Goal: Task Accomplishment & Management: Complete application form

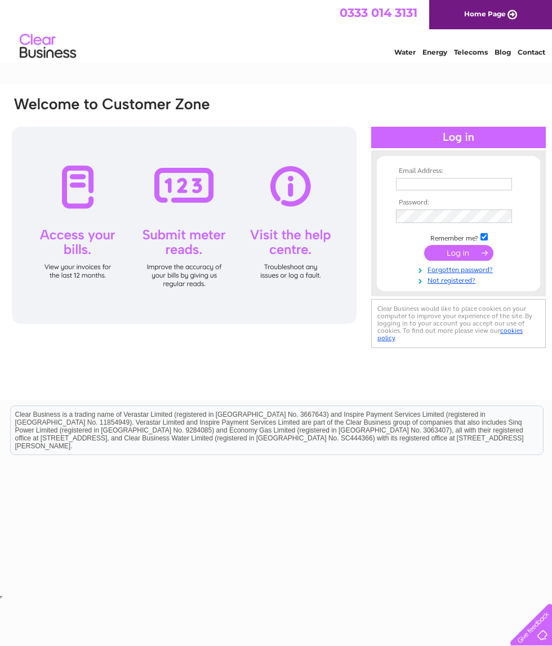
click at [416, 186] on input "text" at bounding box center [454, 184] width 116 height 12
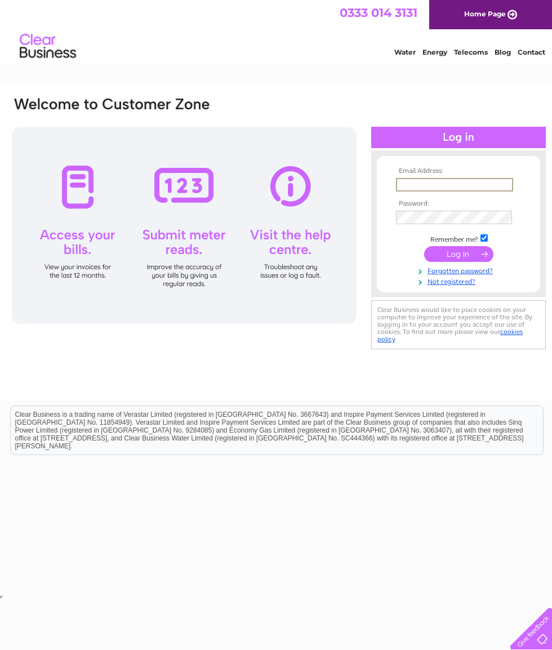
click at [419, 188] on input "text" at bounding box center [454, 185] width 117 height 14
click at [352, 361] on div "Email Address: Password:" at bounding box center [279, 243] width 558 height 316
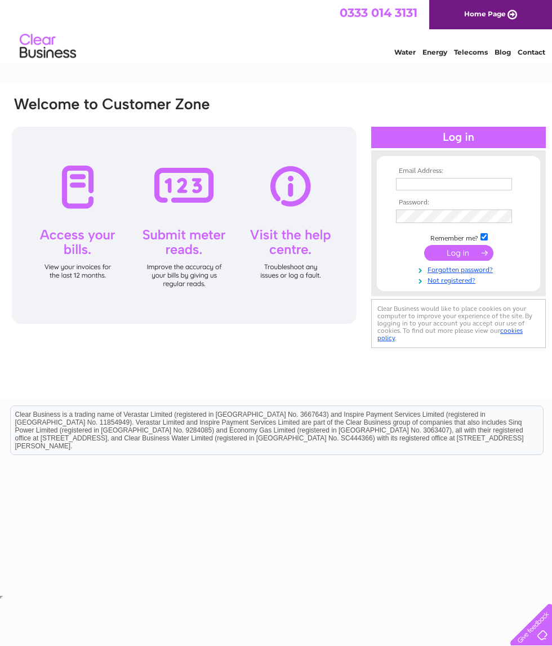
click at [415, 189] on input "text" at bounding box center [454, 184] width 116 height 12
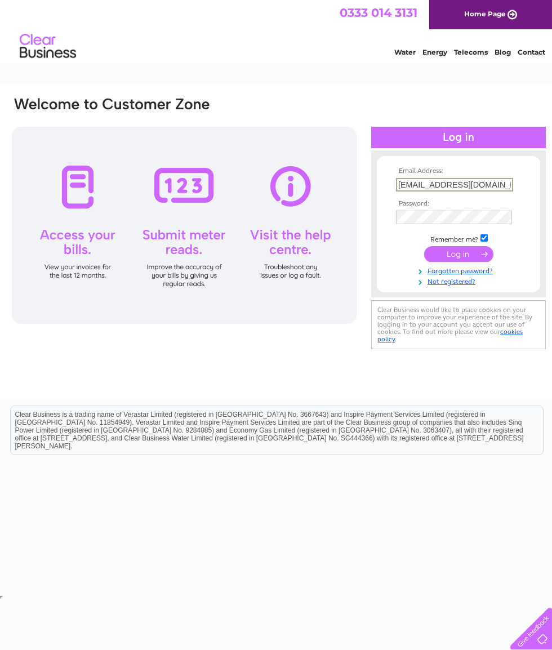
type input "Janeperrywinkle@yahoo.co.uk"
click at [454, 283] on link "Not registered?" at bounding box center [460, 281] width 128 height 11
click at [455, 285] on link "Not registered?" at bounding box center [460, 279] width 128 height 11
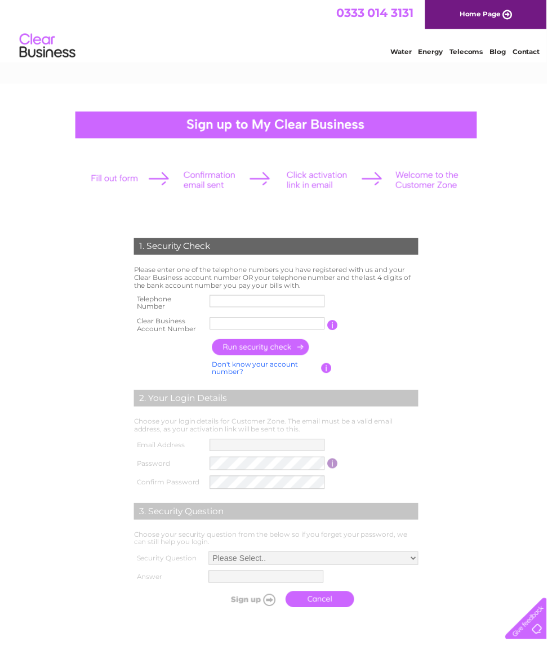
click at [224, 298] on input "text" at bounding box center [270, 304] width 116 height 12
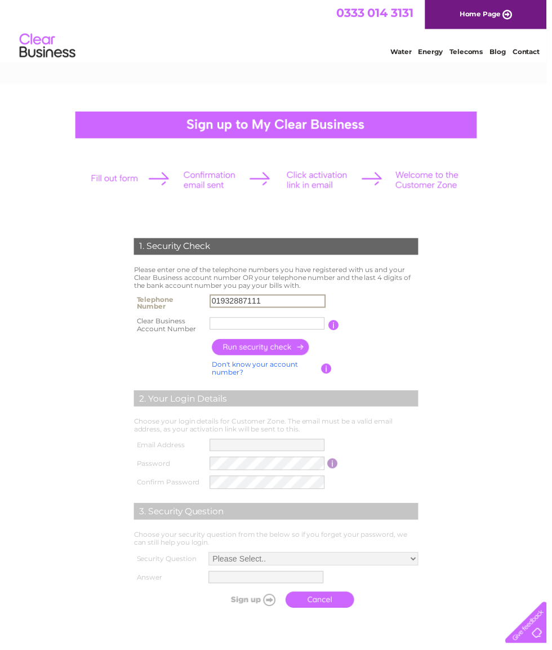
type input "01932887111"
click at [225, 328] on input "text" at bounding box center [270, 327] width 116 height 12
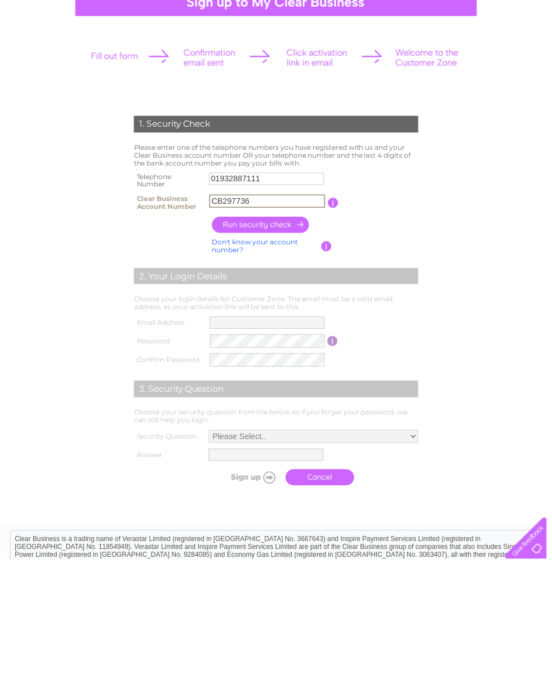
type input "CB297736"
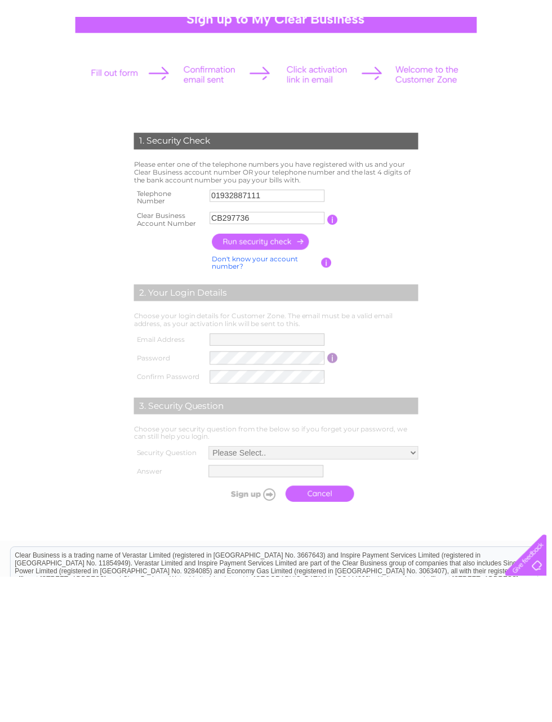
scroll to position [123, 0]
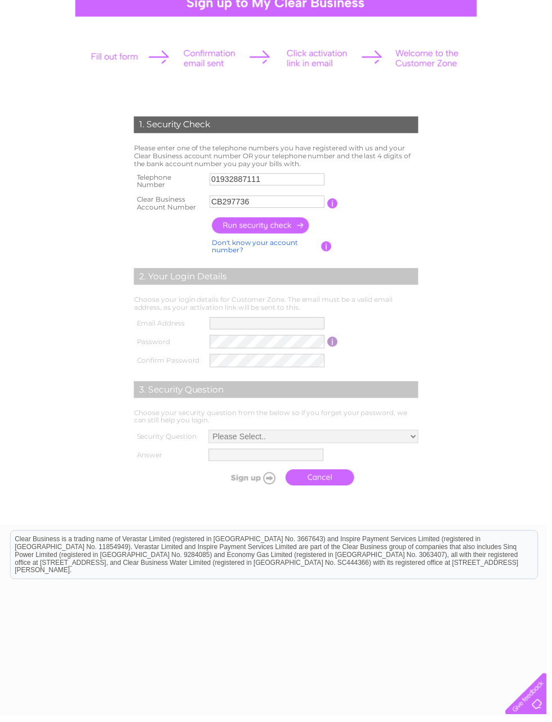
click at [291, 232] on input "button" at bounding box center [263, 228] width 99 height 16
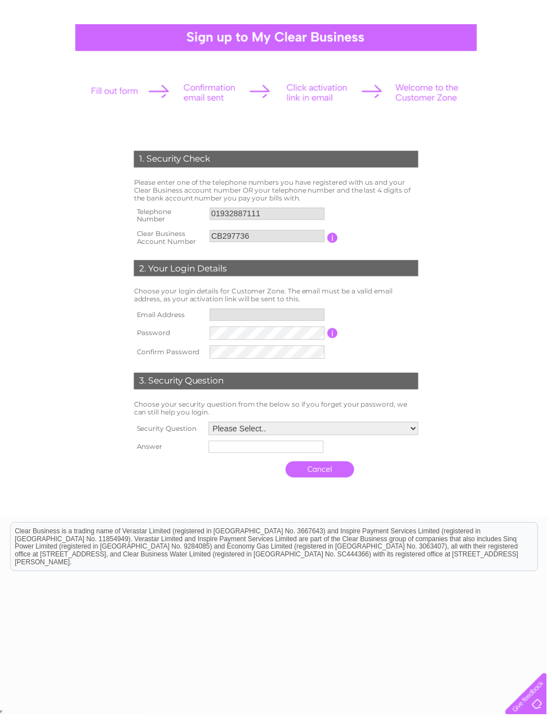
type input "**********"
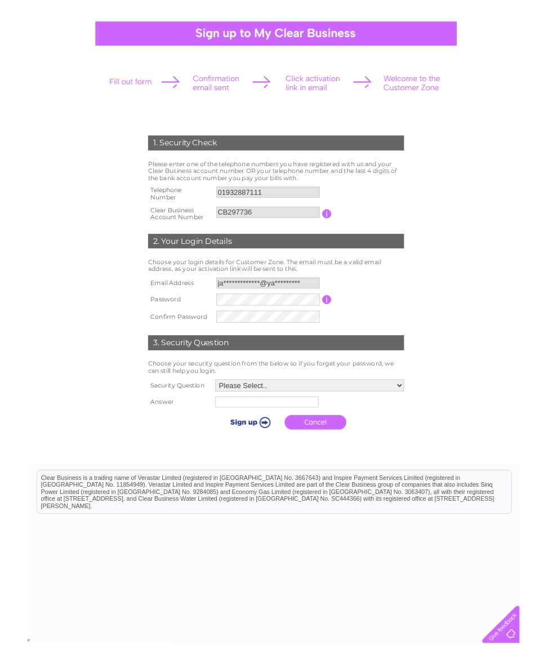
scroll to position [81, 0]
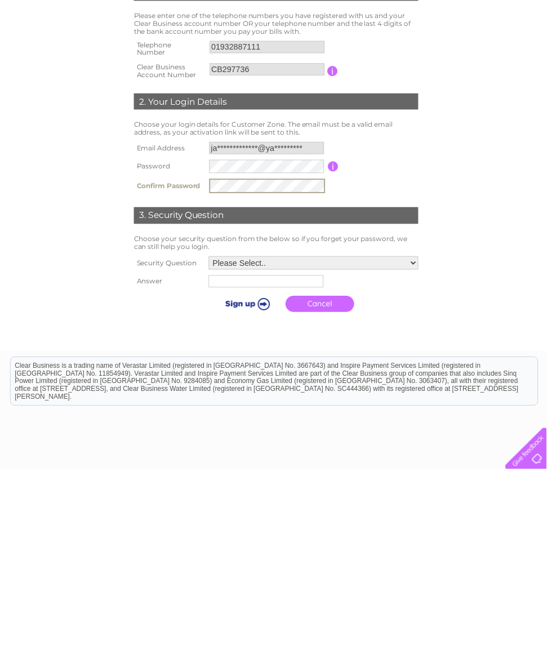
click at [415, 435] on select "Please Select.. In what town or city was your first job? In what town or city d…" at bounding box center [317, 442] width 212 height 14
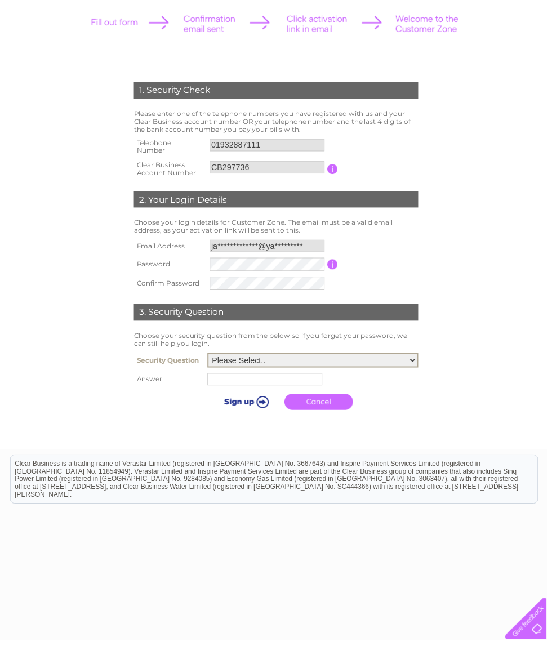
select select "5"
click at [210, 380] on input "text" at bounding box center [268, 383] width 116 height 12
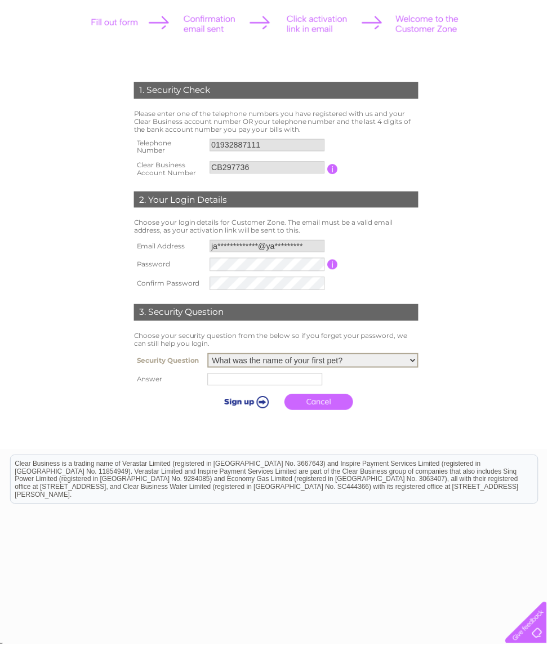
scroll to position [155, 0]
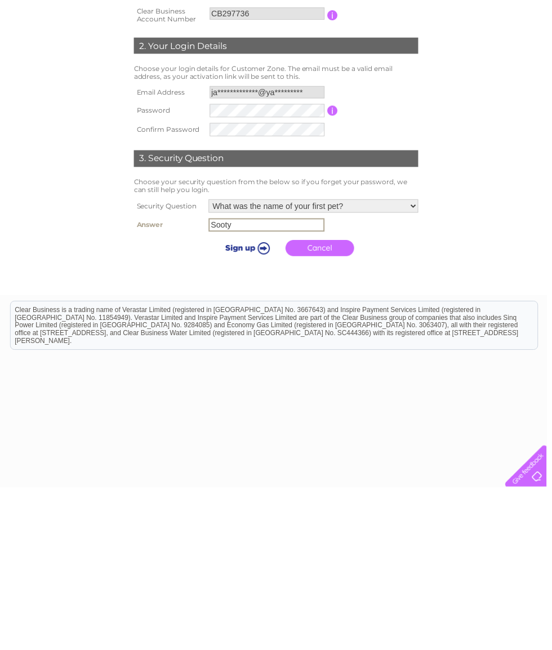
type input "Sooty"
click at [241, 401] on input "submit" at bounding box center [248, 409] width 69 height 16
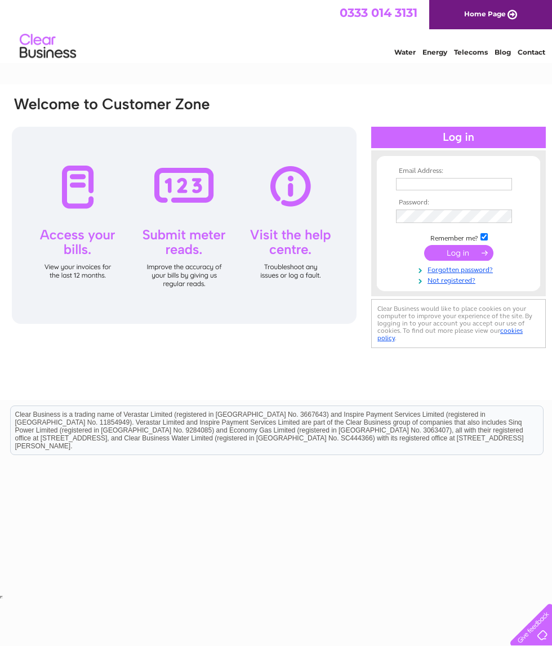
click at [417, 186] on input "text" at bounding box center [454, 184] width 116 height 12
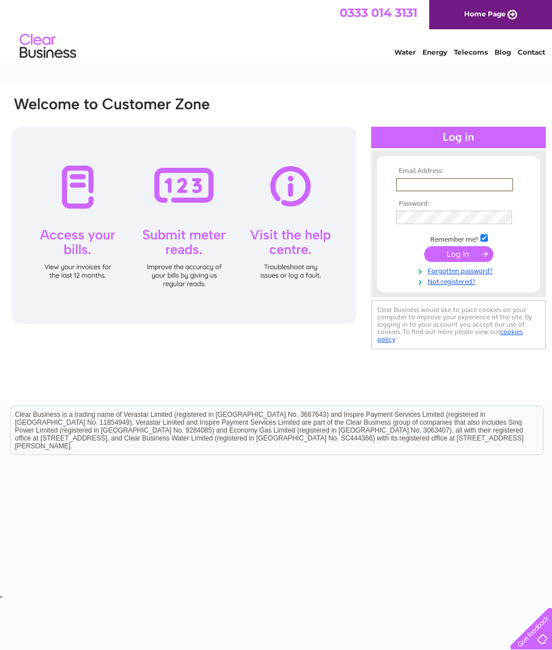
type input "janeperrywinkle@yahoo.co.uk"
click at [479, 257] on input "submit" at bounding box center [458, 254] width 69 height 16
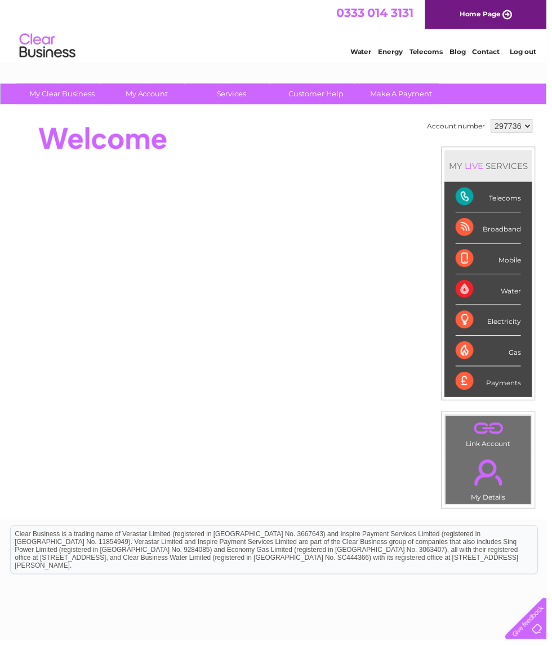
click at [521, 198] on div "Telecoms" at bounding box center [493, 199] width 66 height 31
click at [323, 95] on link "Customer Help" at bounding box center [319, 95] width 93 height 21
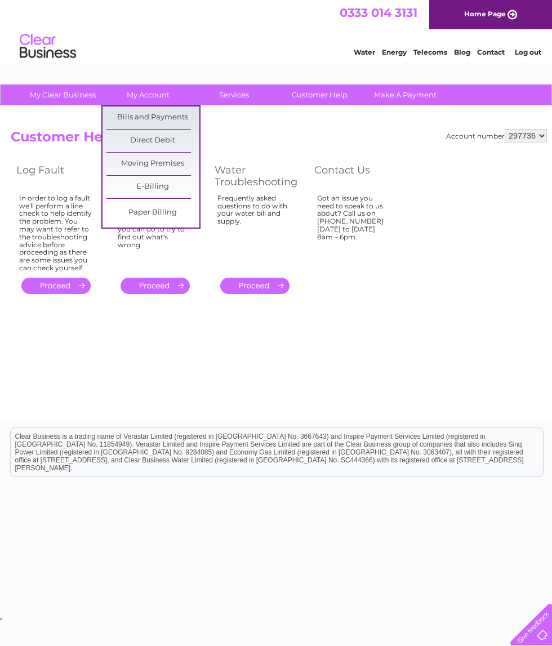
click at [176, 165] on link "Moving Premises" at bounding box center [152, 164] width 93 height 23
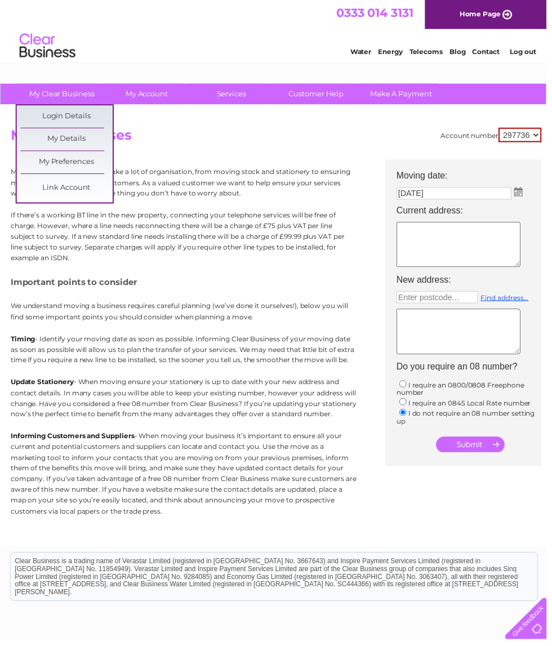
click at [77, 144] on link "My Details" at bounding box center [67, 141] width 93 height 23
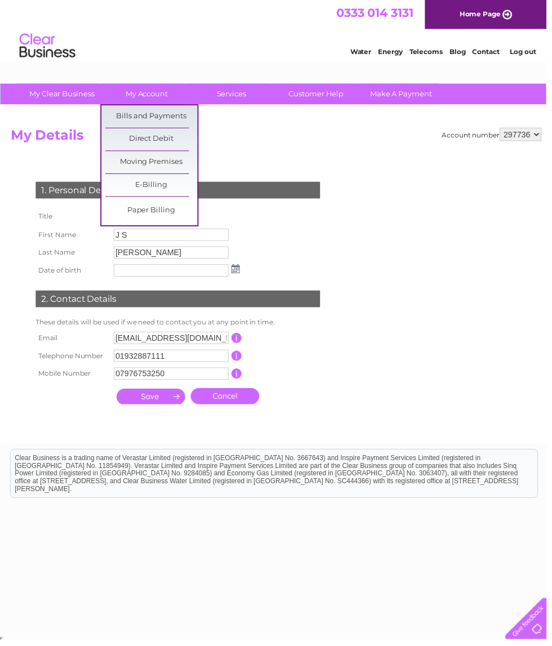
click at [177, 115] on link "Bills and Payments" at bounding box center [152, 117] width 93 height 23
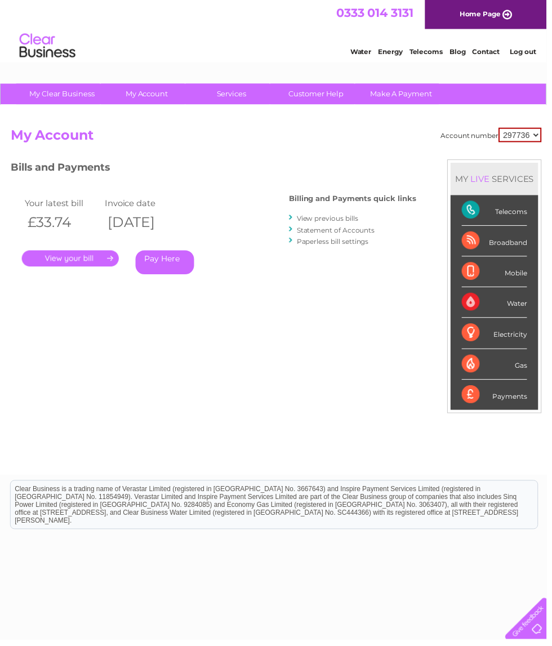
click at [483, 211] on div "Telecoms" at bounding box center [500, 212] width 66 height 31
click at [482, 211] on div "Telecoms" at bounding box center [500, 212] width 66 height 31
click at [480, 216] on div "Telecoms" at bounding box center [500, 212] width 66 height 31
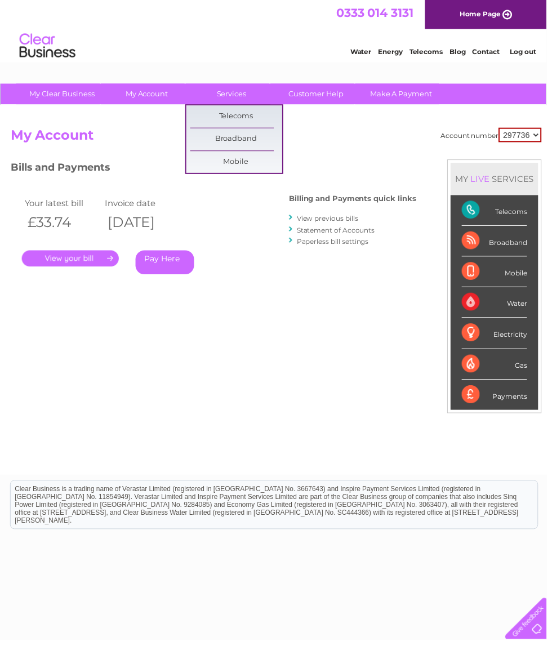
click at [407, 148] on h2 "My Account" at bounding box center [279, 139] width 536 height 21
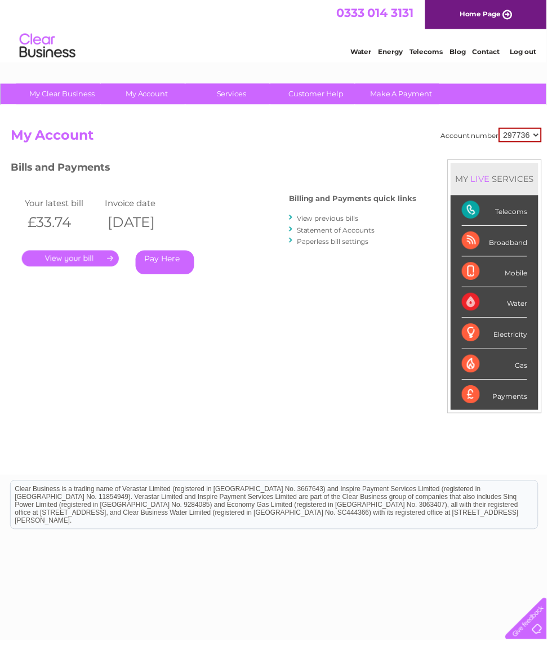
click at [324, 103] on link "Customer Help" at bounding box center [319, 95] width 93 height 21
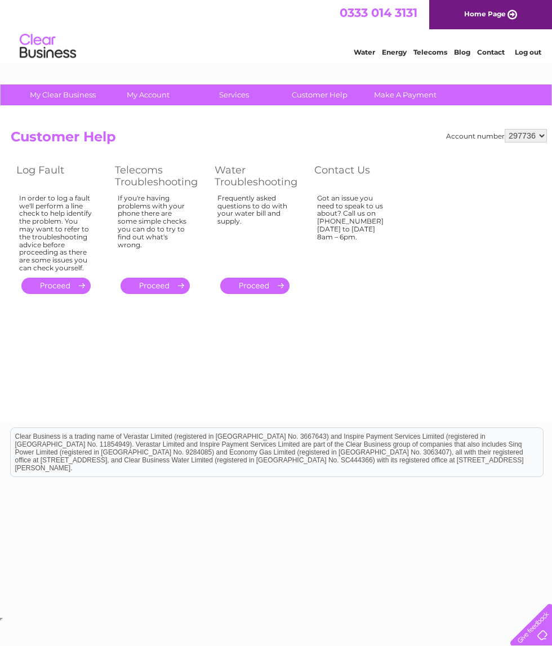
click at [487, 56] on link "Contact" at bounding box center [491, 52] width 28 height 8
